Goal: Complete application form

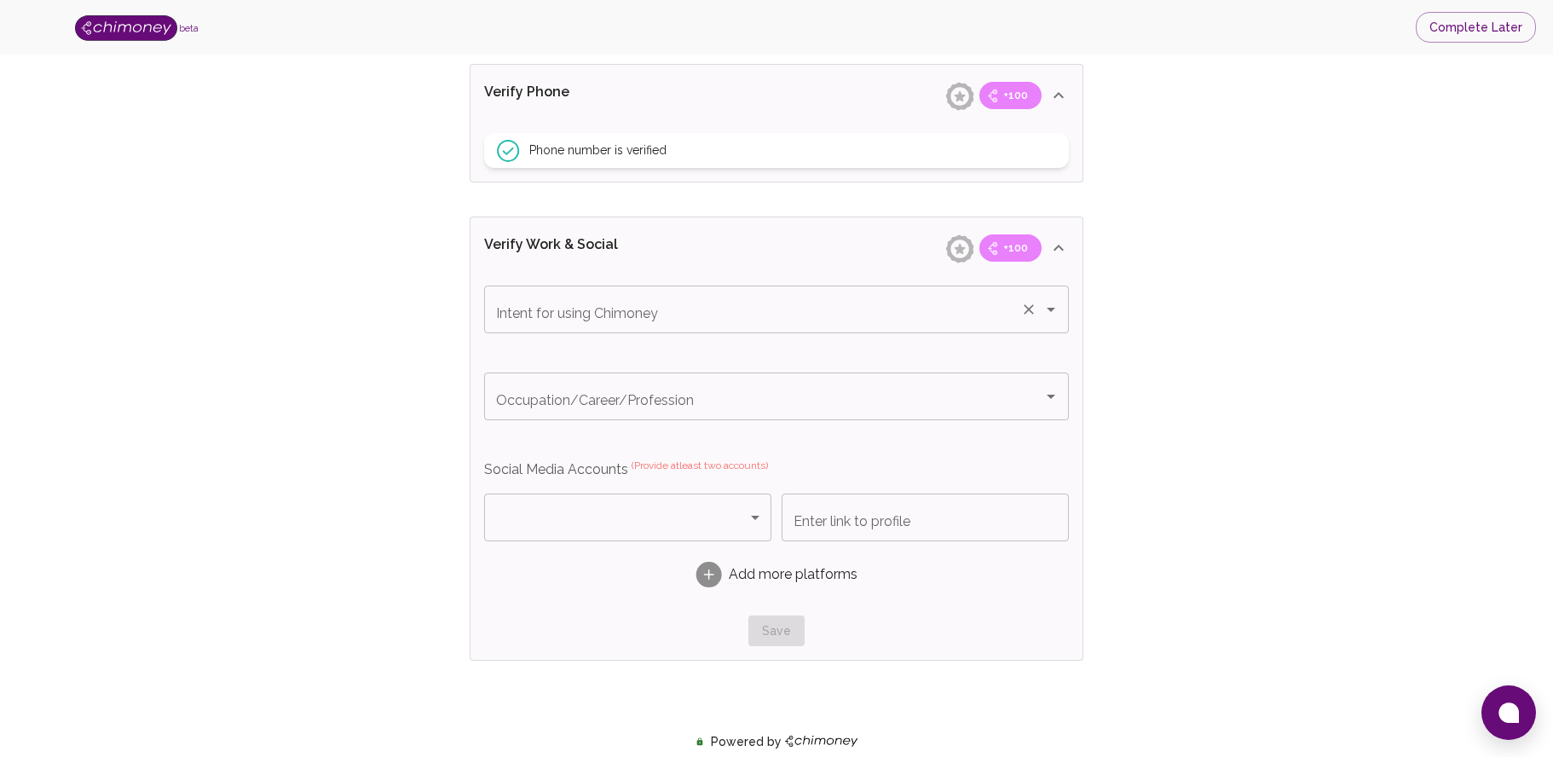
scroll to position [788, 0]
click at [883, 323] on input "Intent for using Chimoney" at bounding box center [753, 311] width 522 height 32
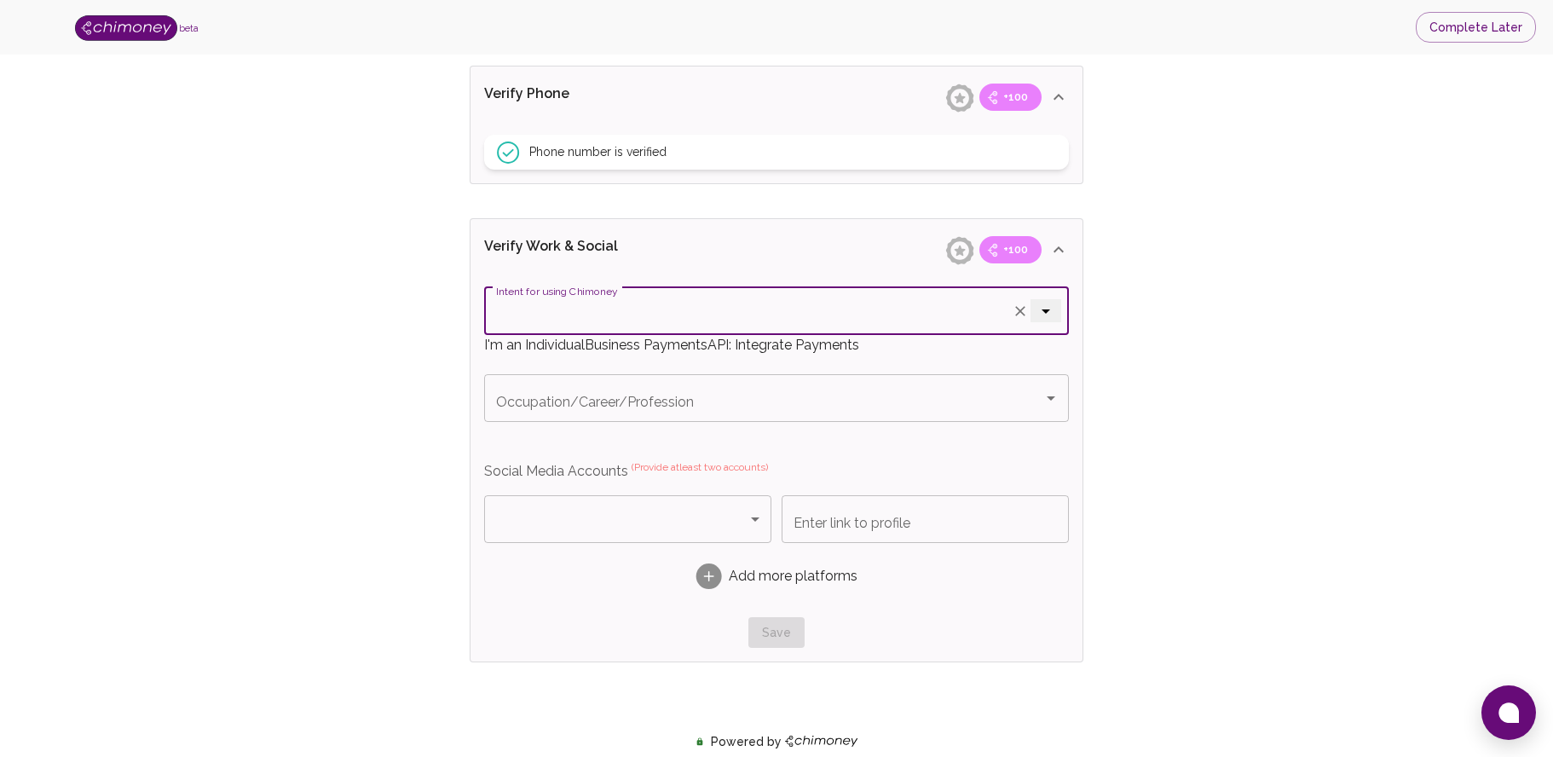
click at [707, 353] on span "Business Payments" at bounding box center [646, 345] width 123 height 16
type input "Business Payments"
click at [919, 395] on input "Occupation/Career/Profession" at bounding box center [753, 398] width 522 height 32
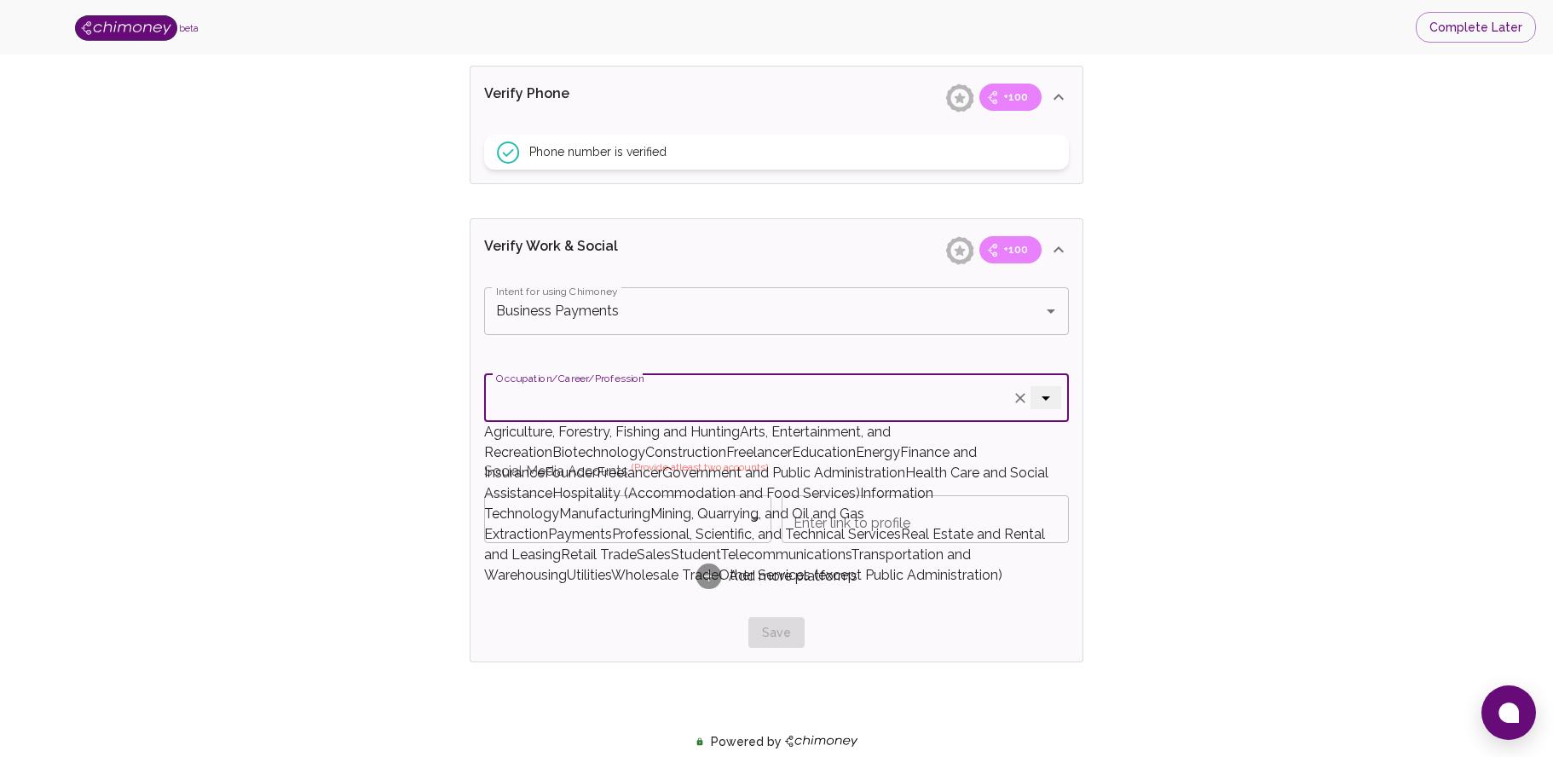
click at [818, 481] on span "Finance and Insurance" at bounding box center [730, 462] width 493 height 37
type input "Finance and Insurance"
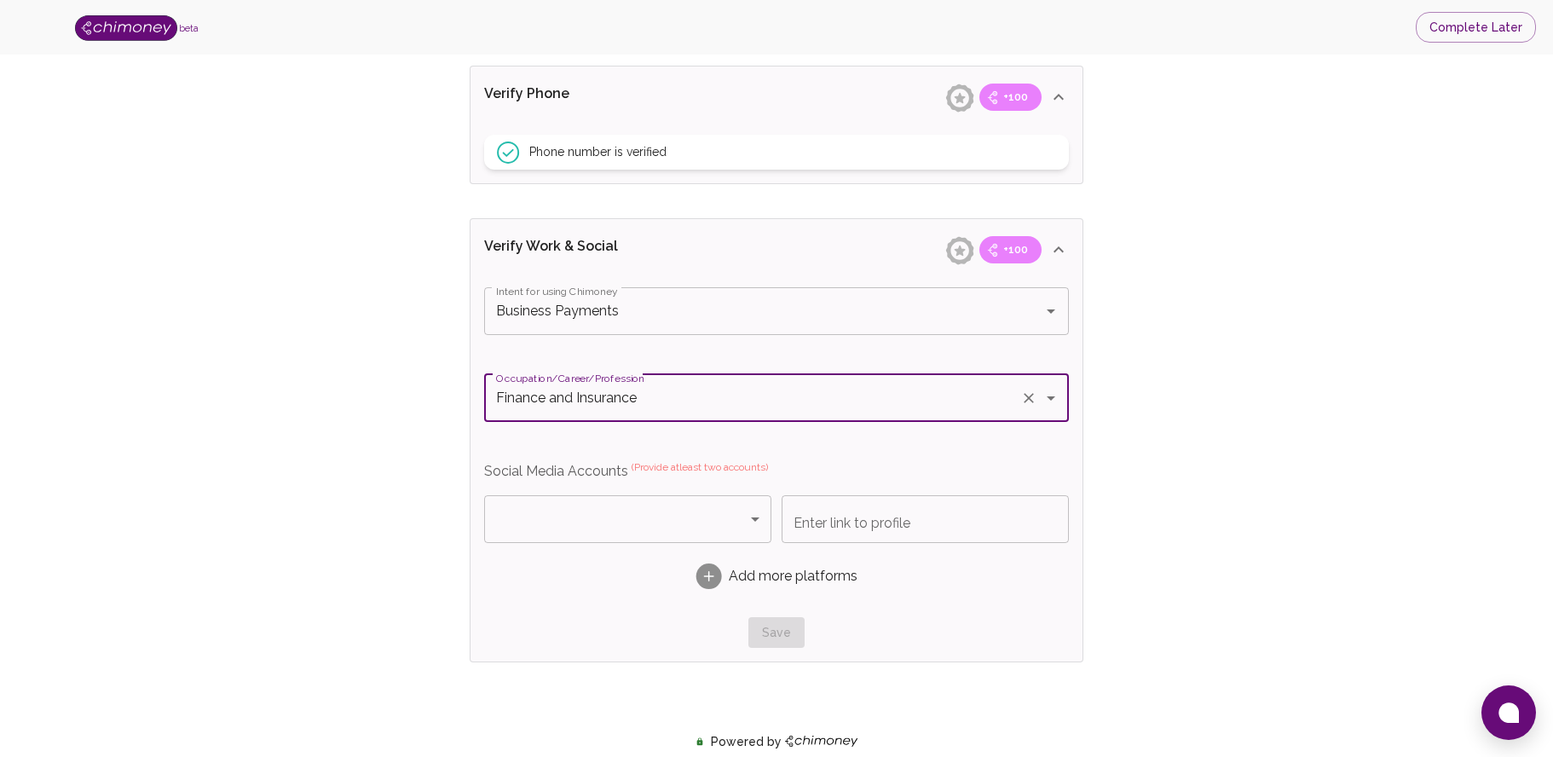
click at [762, 530] on body "beta Complete Later Verify ID and Earn Complete verification steps to earn Rewa…" at bounding box center [776, 212] width 1553 height 2001
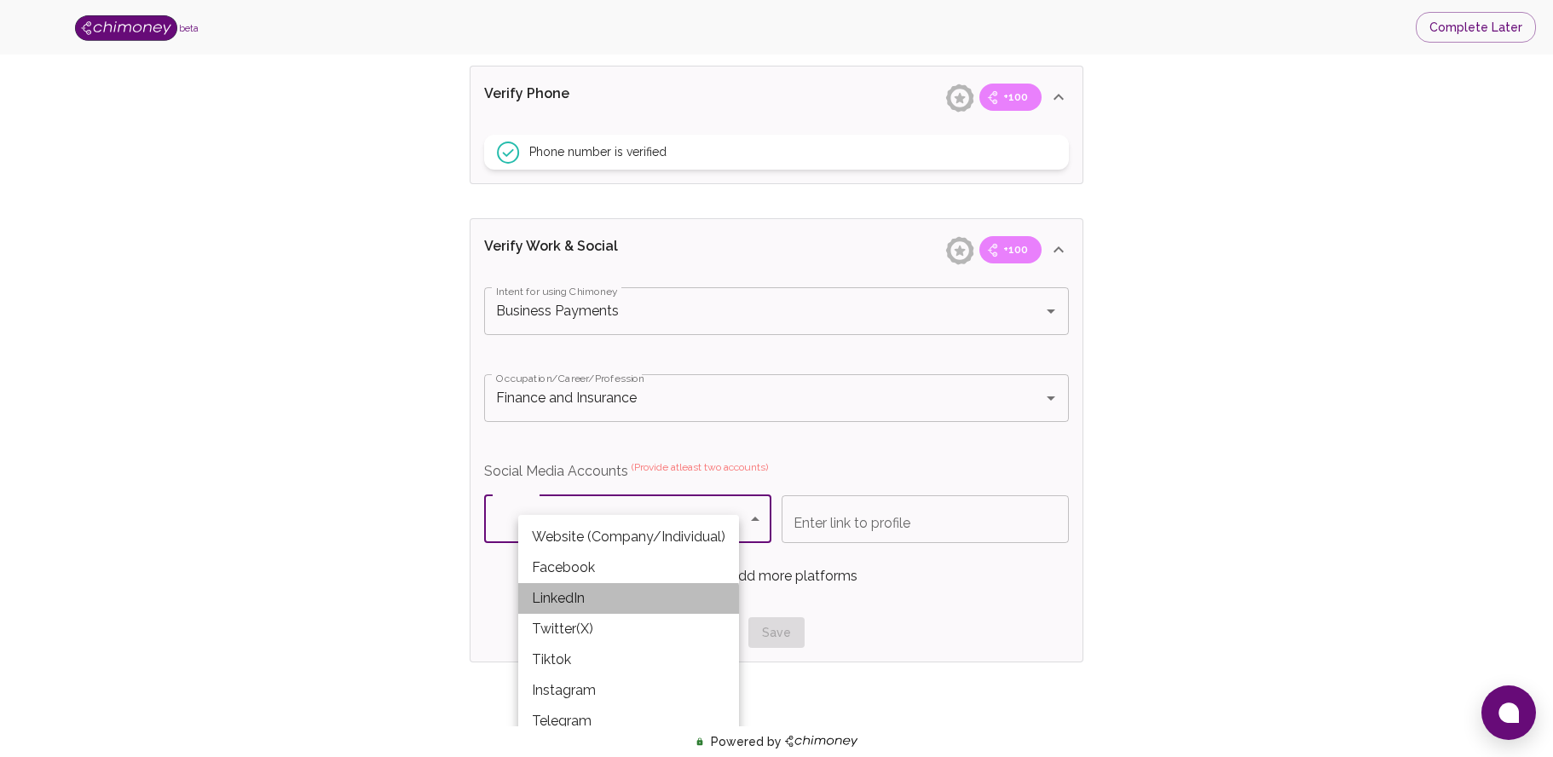
click at [626, 609] on li "LinkedIn" at bounding box center [628, 598] width 221 height 31
type input "LinkedIn"
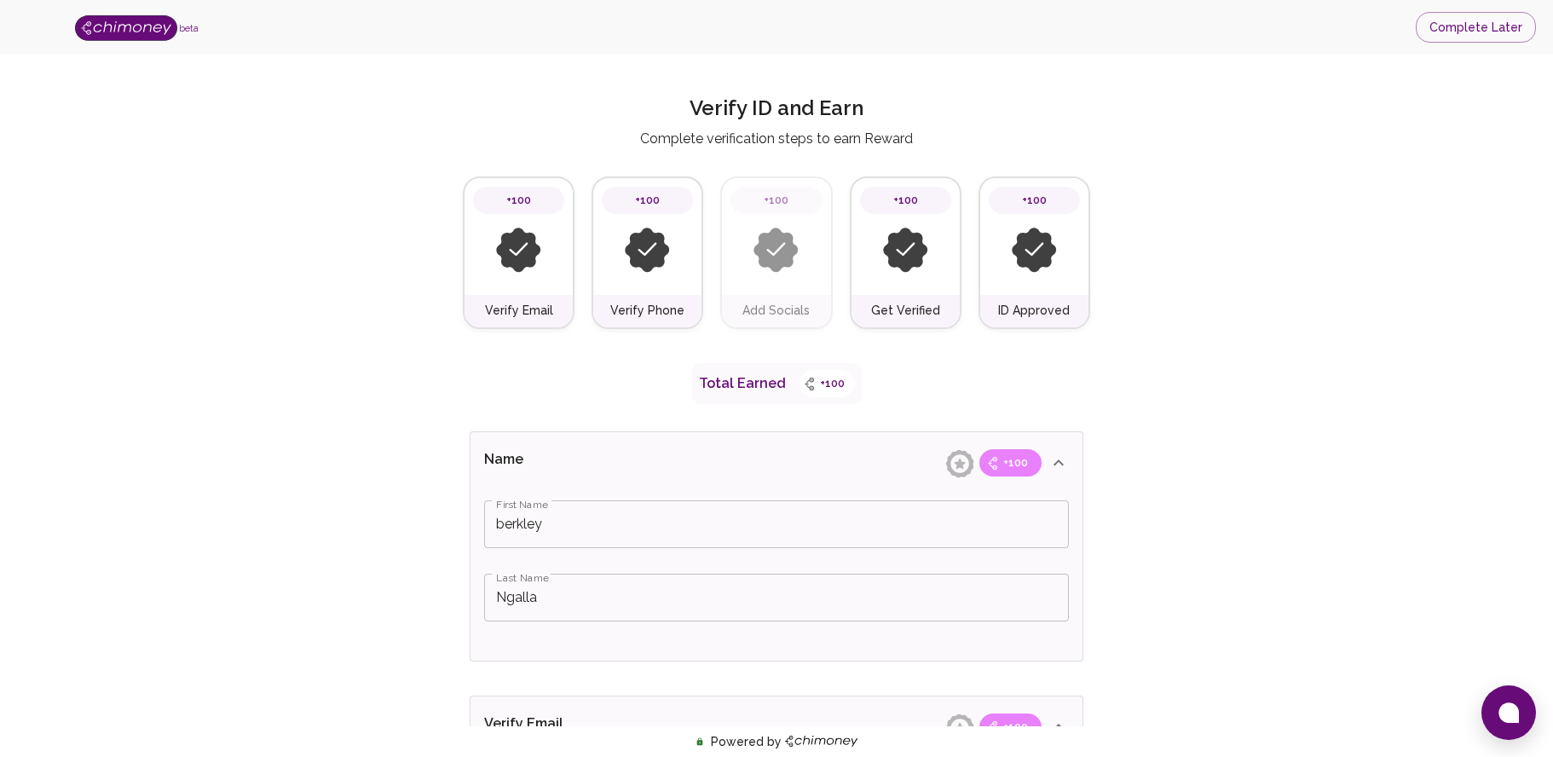
scroll to position [0, 0]
